Goal: Information Seeking & Learning: Compare options

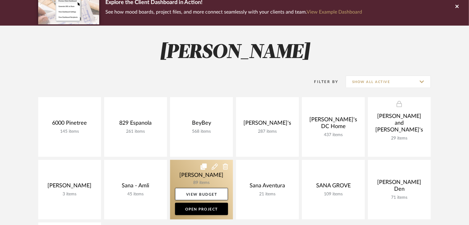
scroll to position [99, 0]
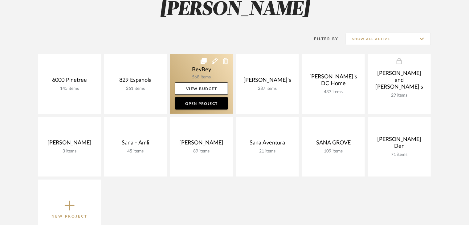
click at [192, 66] on link at bounding box center [201, 83] width 63 height 59
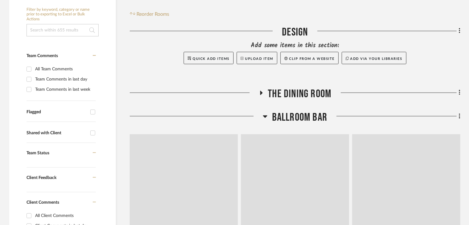
scroll to position [148, 0]
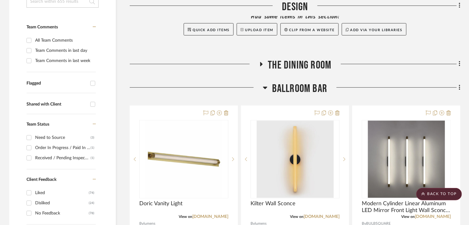
click at [263, 86] on icon at bounding box center [265, 87] width 5 height 7
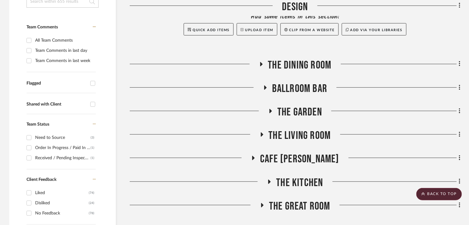
scroll to position [173, 0]
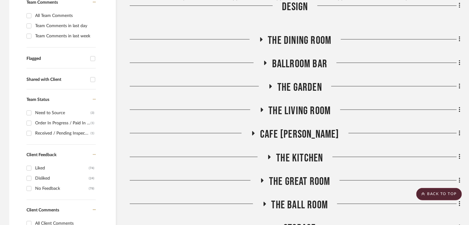
click at [269, 88] on icon at bounding box center [270, 86] width 7 height 5
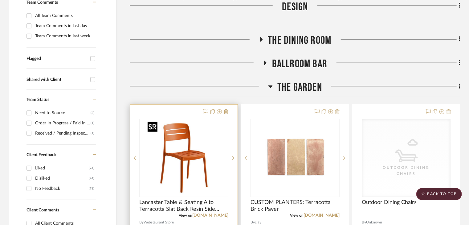
click at [200, 156] on img "0" at bounding box center [183, 157] width 77 height 77
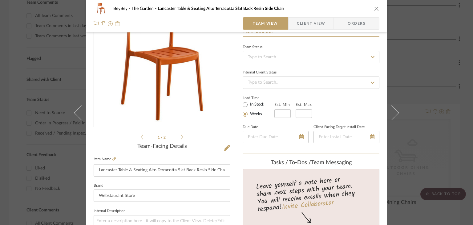
scroll to position [0, 0]
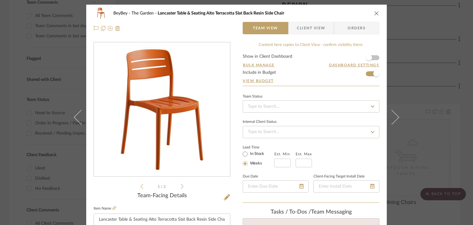
click at [434, 127] on div "BeyBey The Garden Lancaster Table & Seating Alto Terracotta Slat Back Resin Sid…" at bounding box center [236, 112] width 473 height 225
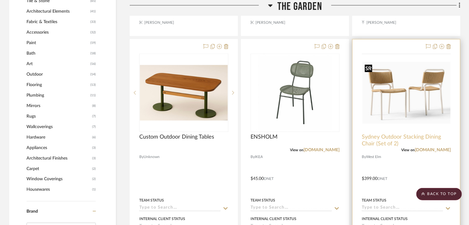
scroll to position [542, 0]
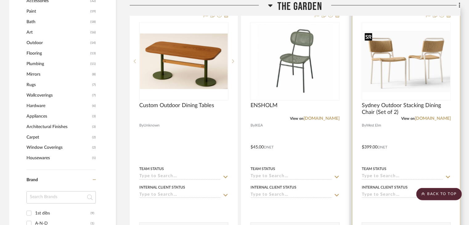
click at [388, 64] on img "0" at bounding box center [406, 62] width 88 height 62
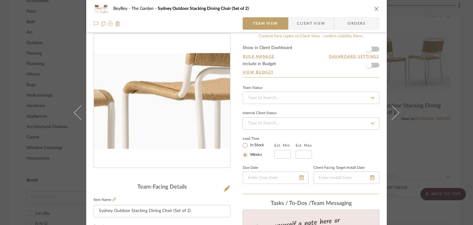
scroll to position [0, 0]
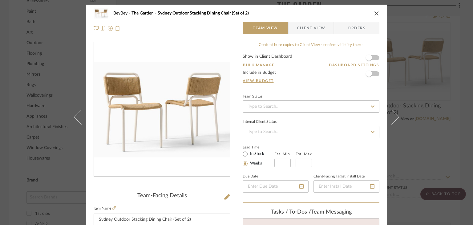
click at [374, 13] on icon "close" at bounding box center [376, 13] width 5 height 5
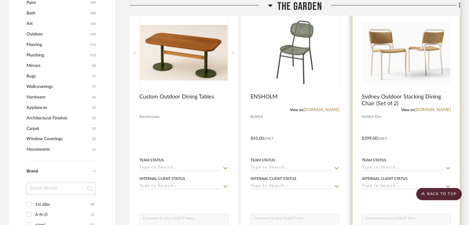
scroll to position [542, 0]
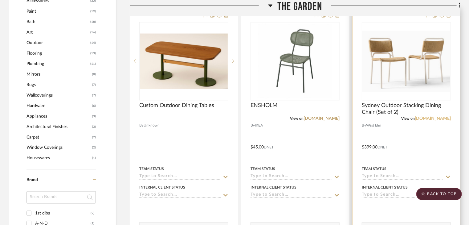
click at [438, 118] on link "[DOMAIN_NAME]" at bounding box center [433, 118] width 36 height 4
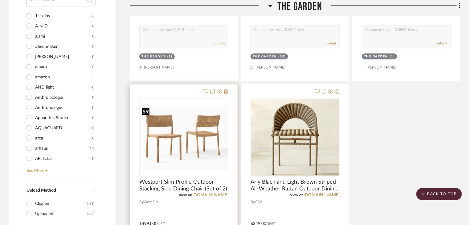
scroll to position [764, 0]
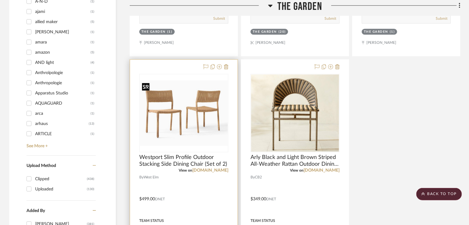
click at [189, 109] on img "0" at bounding box center [184, 112] width 88 height 65
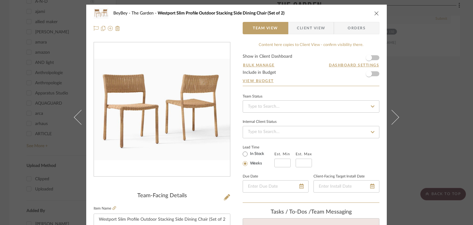
click at [415, 71] on div "BeyBey The Garden Westport Slim Profile Outdoor Stacking Side Dining Chair (Set…" at bounding box center [236, 112] width 473 height 225
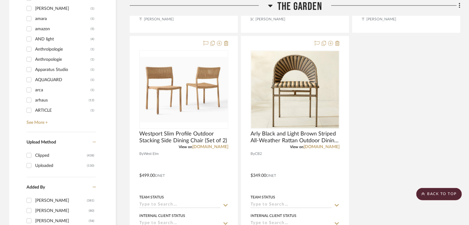
scroll to position [814, 0]
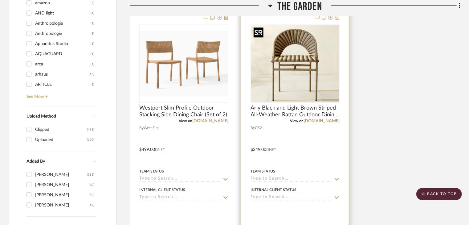
click at [299, 75] on img "0" at bounding box center [295, 63] width 88 height 77
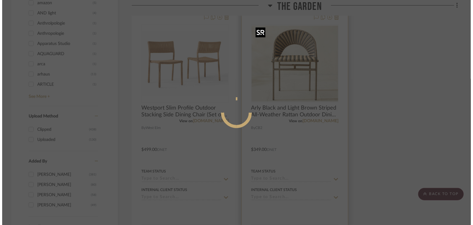
scroll to position [0, 0]
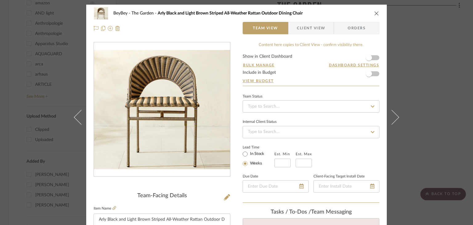
click at [425, 96] on div "BeyBey The Garden Arly Black and Light Brown Striped All-Weather Rattan Outdoor…" at bounding box center [236, 112] width 473 height 225
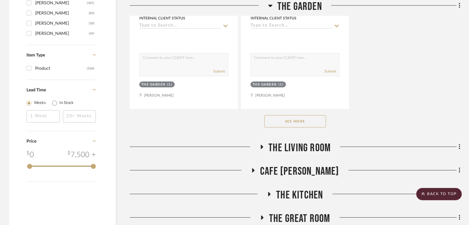
scroll to position [986, 0]
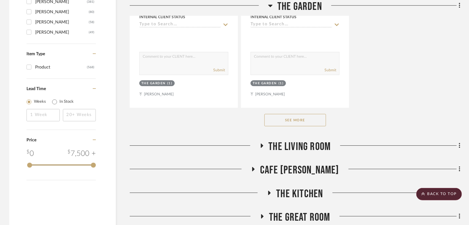
click at [292, 119] on button "See More" at bounding box center [295, 120] width 62 height 12
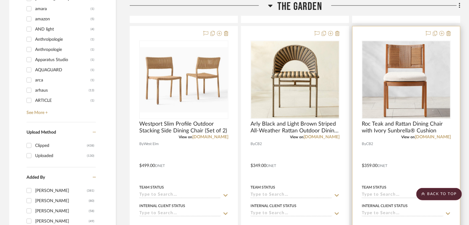
scroll to position [789, 0]
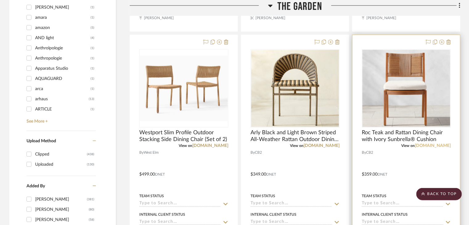
click at [441, 145] on link "[DOMAIN_NAME]" at bounding box center [433, 145] width 36 height 4
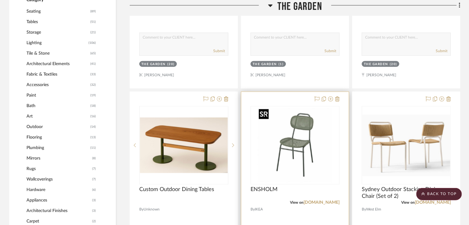
scroll to position [493, 0]
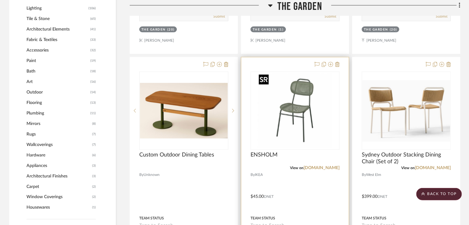
click at [298, 102] on img "0" at bounding box center [295, 110] width 77 height 77
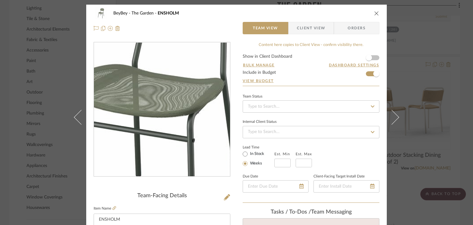
scroll to position [25, 0]
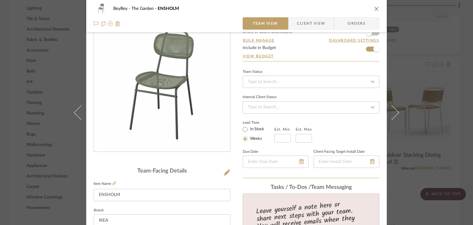
click at [375, 8] on icon "close" at bounding box center [376, 8] width 5 height 5
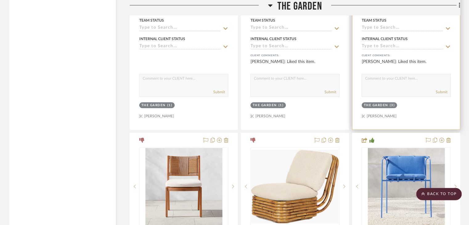
scroll to position [10084, 0]
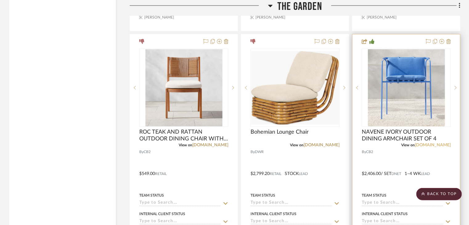
click at [444, 147] on link "[DOMAIN_NAME]" at bounding box center [433, 145] width 36 height 4
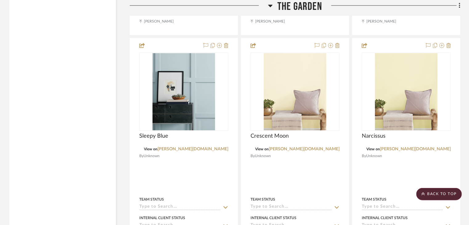
scroll to position [7890, 0]
